Goal: Task Accomplishment & Management: Manage account settings

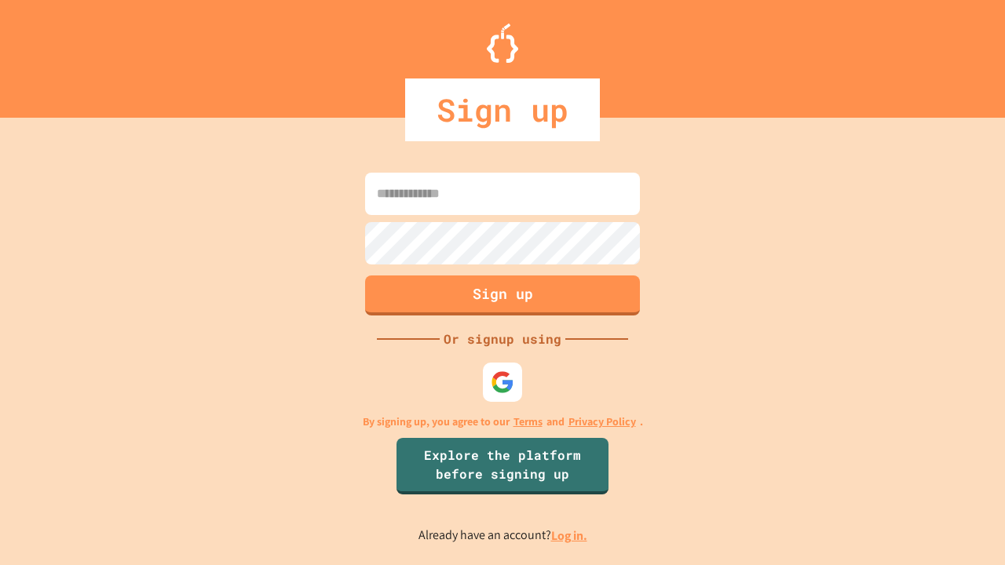
click at [570, 535] on link "Log in." at bounding box center [569, 536] width 36 height 16
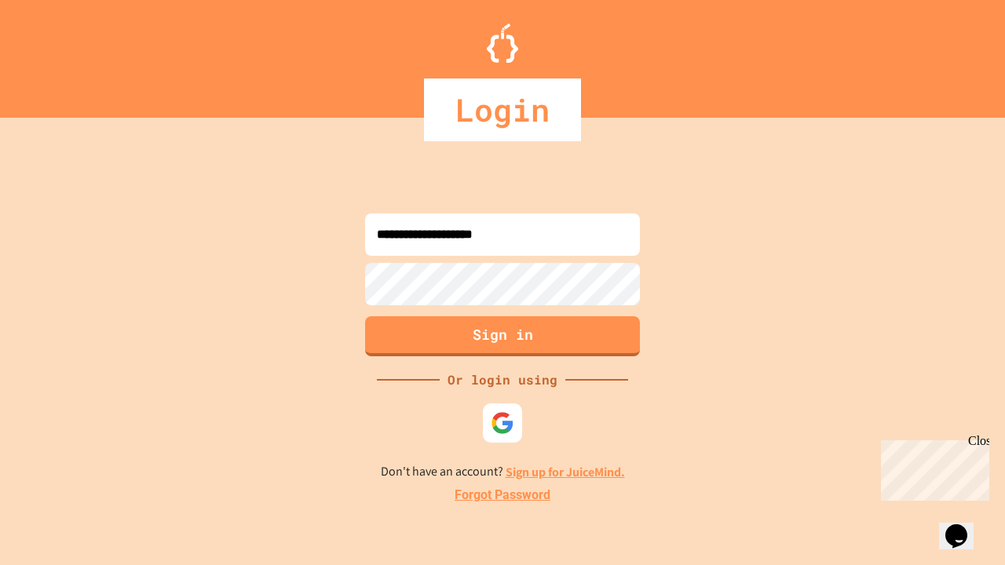
type input "**********"
